Goal: Task Accomplishment & Management: Use online tool/utility

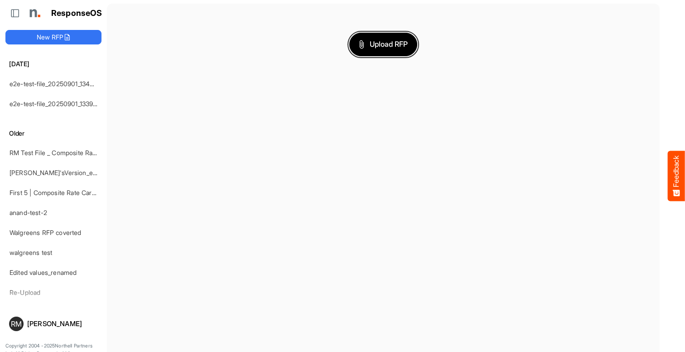
click at [383, 44] on span "Upload RFP" at bounding box center [383, 45] width 49 height 12
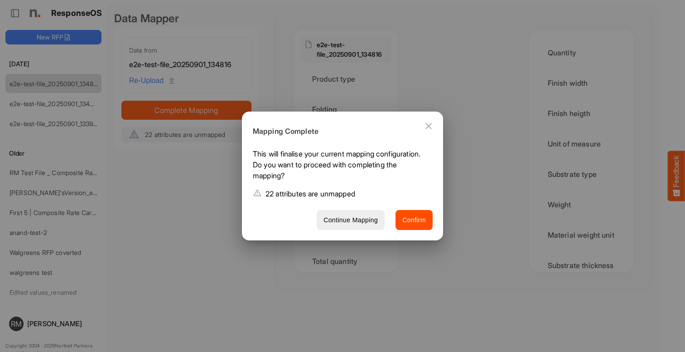
click at [414, 219] on span "Confirm" at bounding box center [414, 219] width 24 height 11
